Goal: Entertainment & Leisure: Consume media (video, audio)

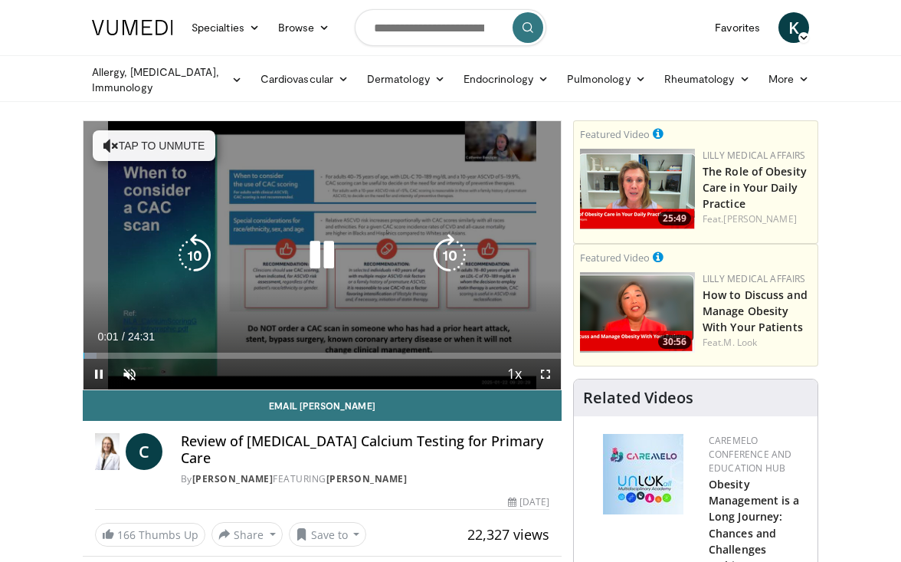
click at [322, 261] on icon "Video Player" at bounding box center [321, 255] width 43 height 43
click at [169, 153] on button "Tap to unmute" at bounding box center [154, 145] width 123 height 31
click at [318, 244] on icon "Video Player" at bounding box center [321, 255] width 43 height 43
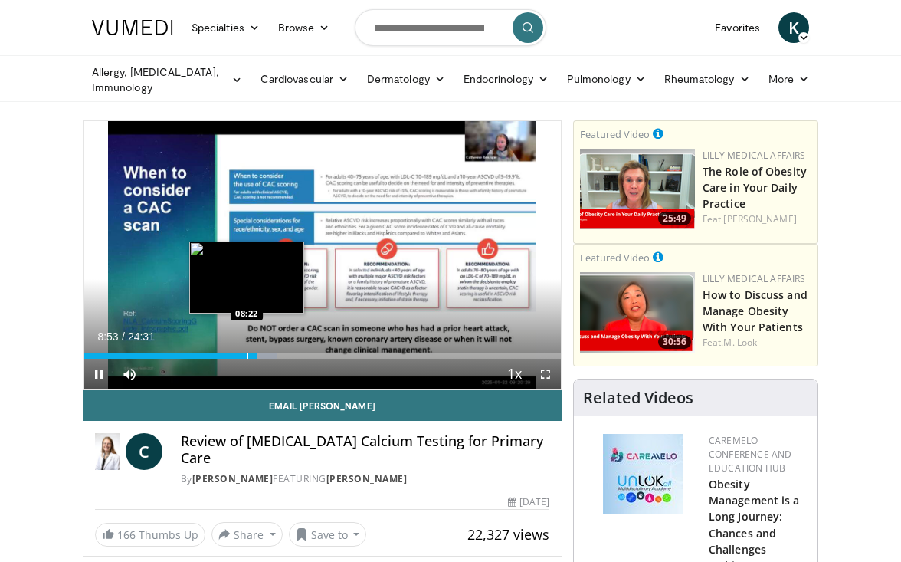
click at [247, 355] on div "Progress Bar" at bounding box center [248, 355] width 2 height 6
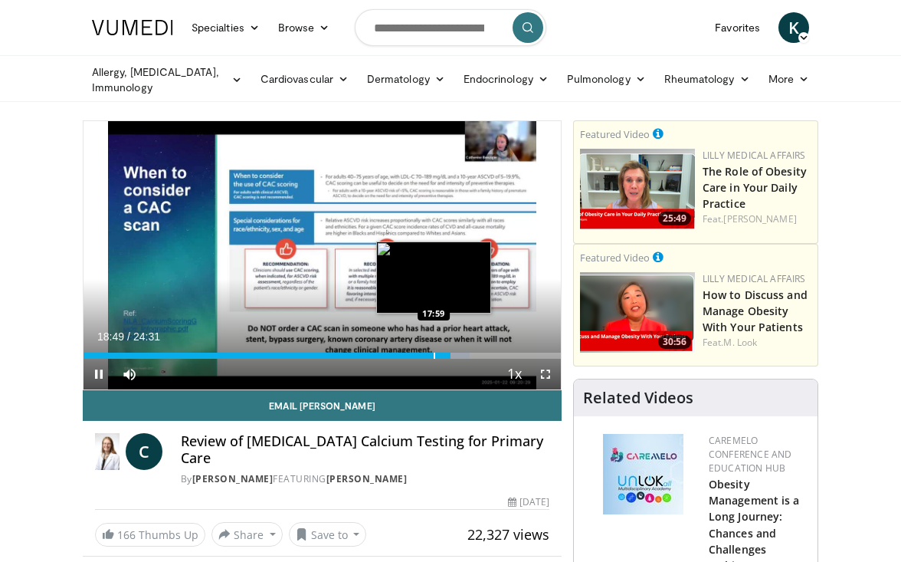
click at [434, 355] on div "Progress Bar" at bounding box center [435, 355] width 2 height 6
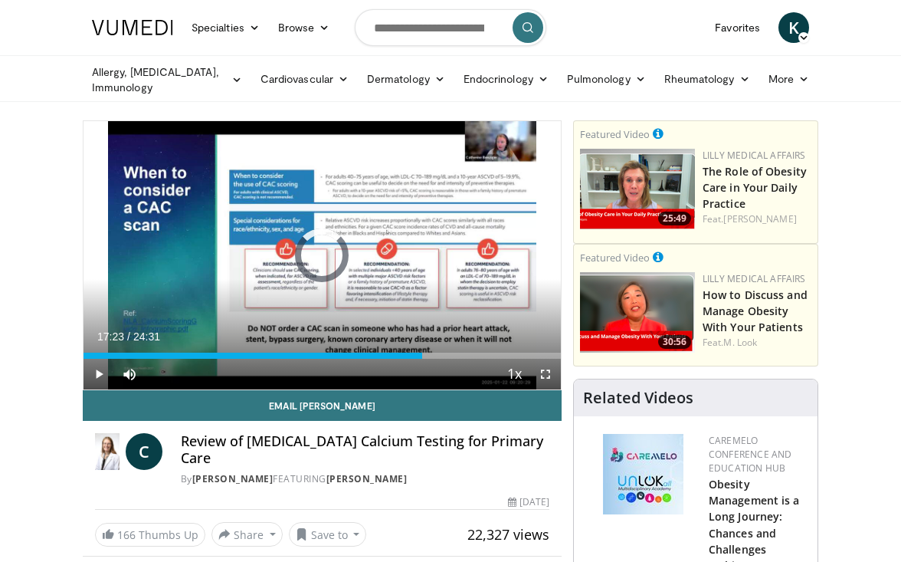
click at [422, 357] on div "Progress Bar" at bounding box center [423, 355] width 2 height 6
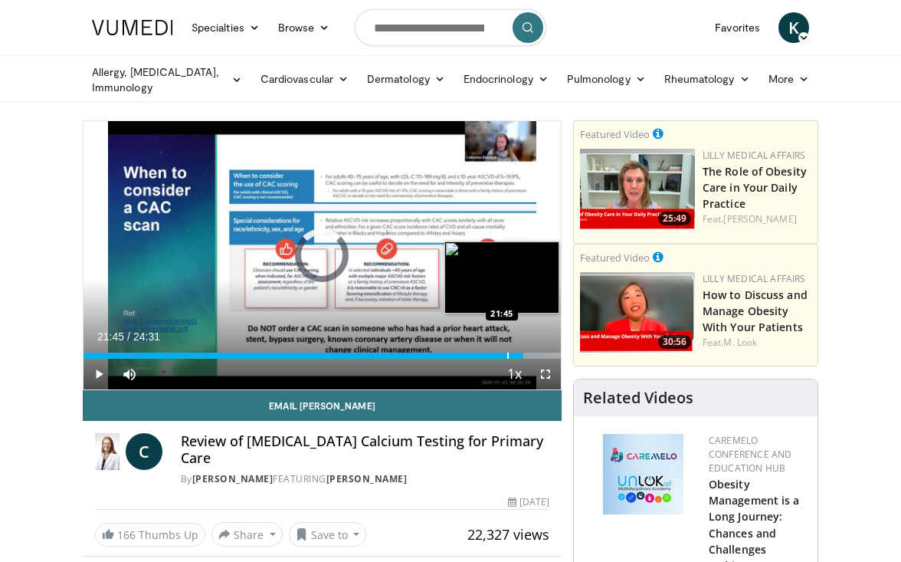
click at [507, 357] on div "Progress Bar" at bounding box center [508, 355] width 2 height 6
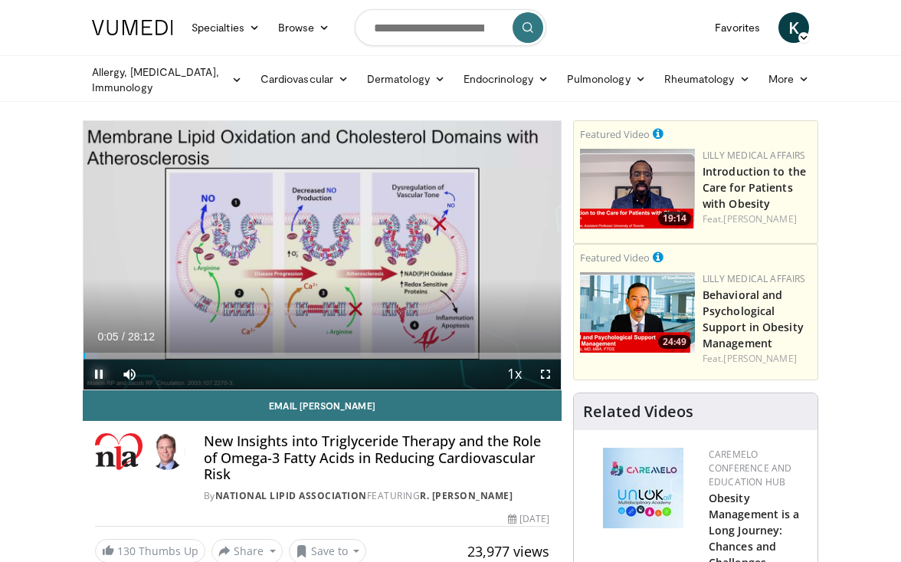
click at [103, 368] on span "Video Player" at bounding box center [99, 374] width 31 height 31
